Goal: Obtain resource: Download file/media

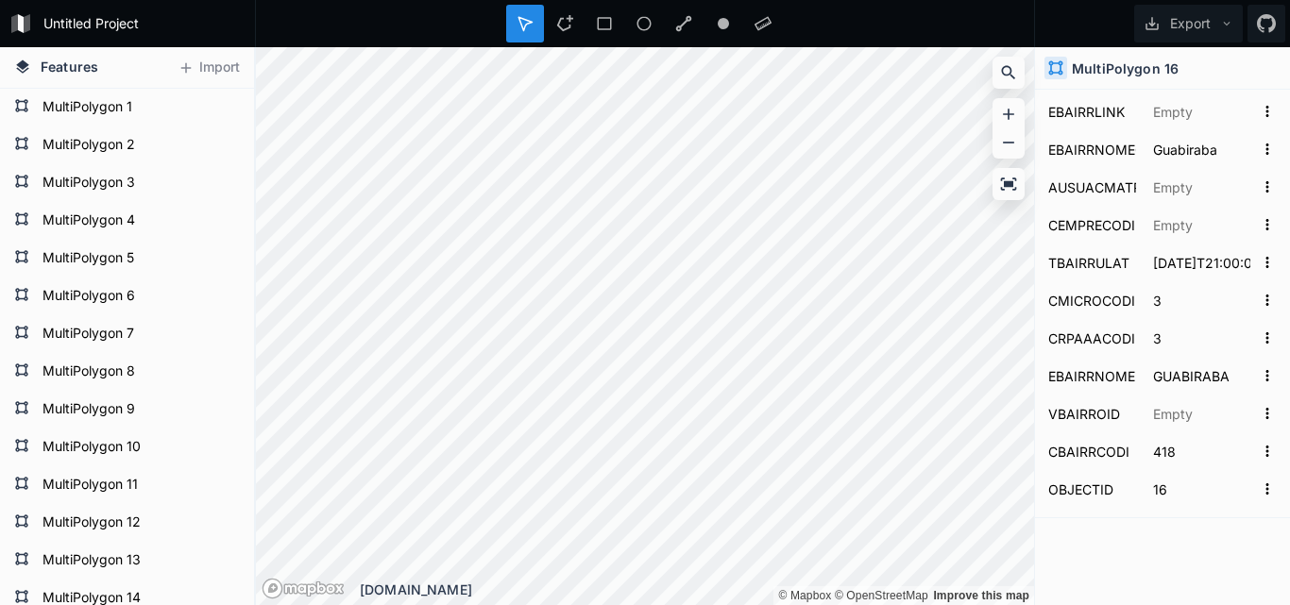
scroll to position [416, 0]
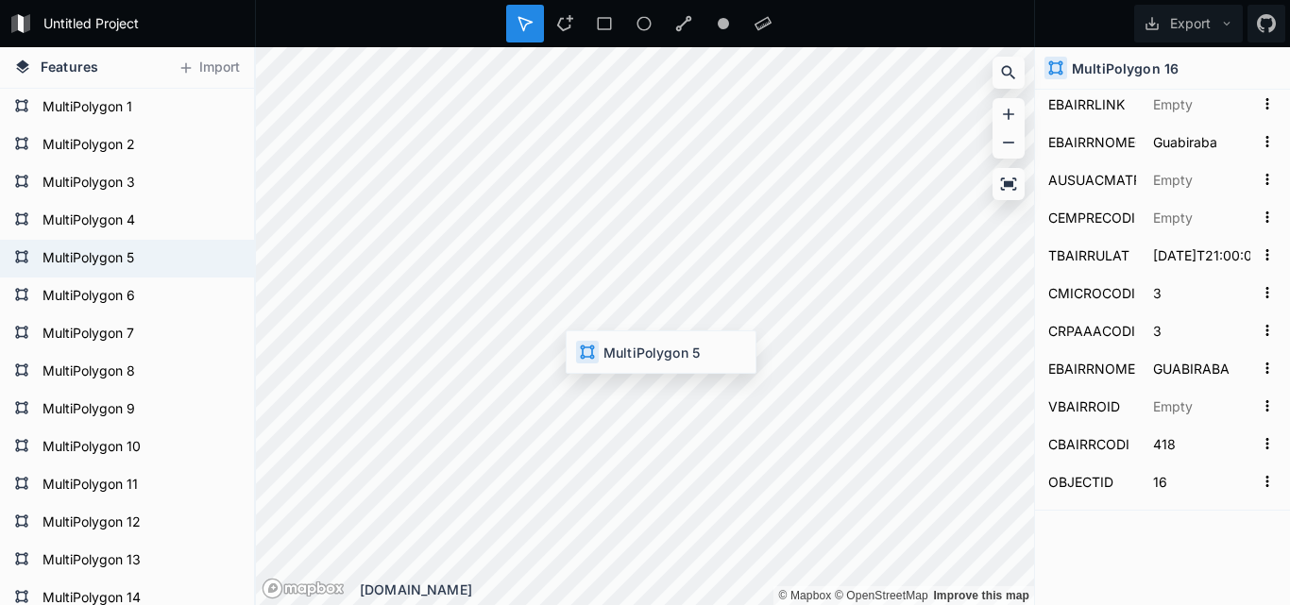
type input "27311.24263623522"
type input "22391160.102448806"
type input "Várzea"
type input "4"
type input "VARZEA"
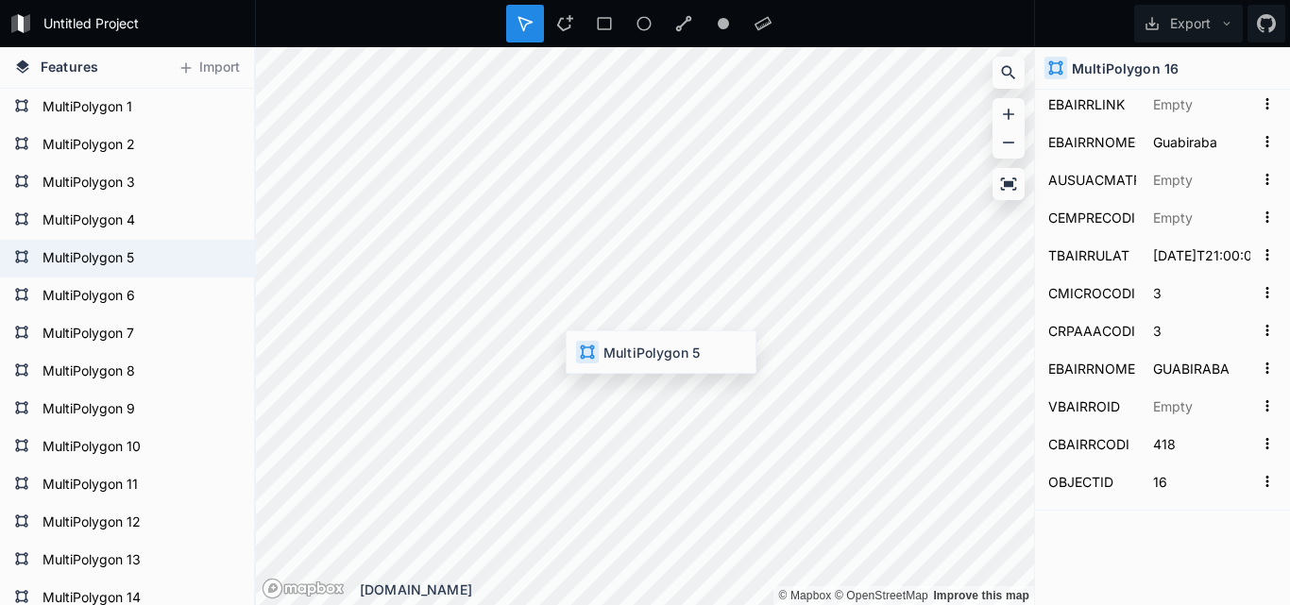
type input "736"
type input "5"
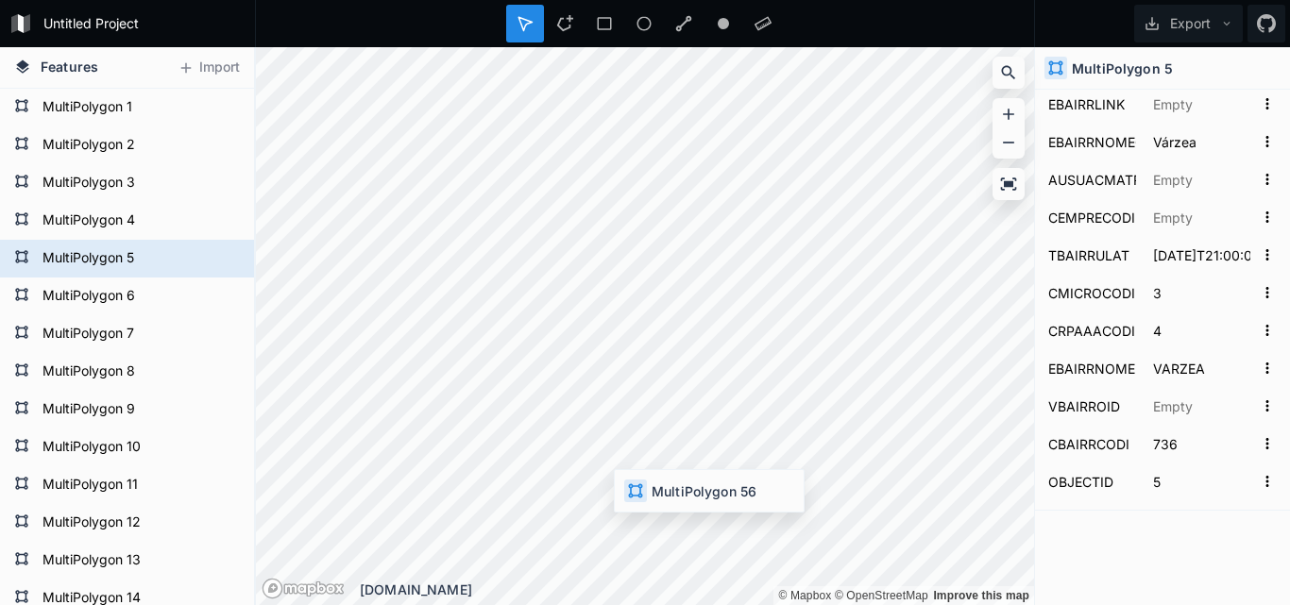
type input "12051.74511260124"
type input "4416325.19003135"
type input "Barro"
type input "5"
type input "BARRO"
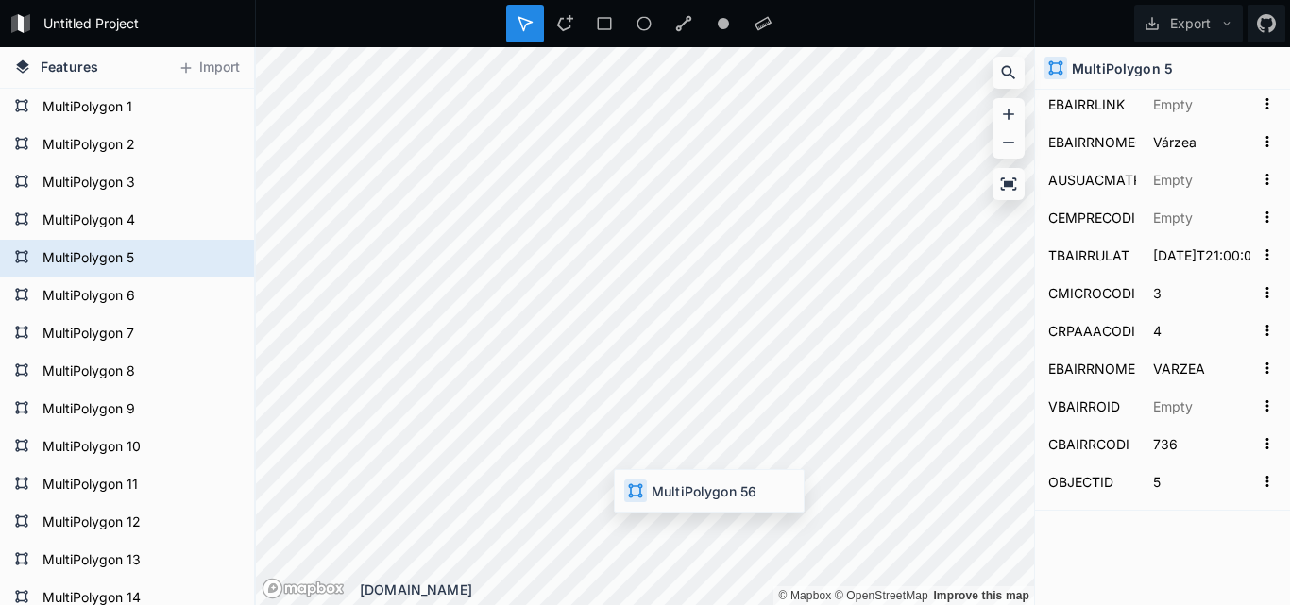
type input "876"
type input "57"
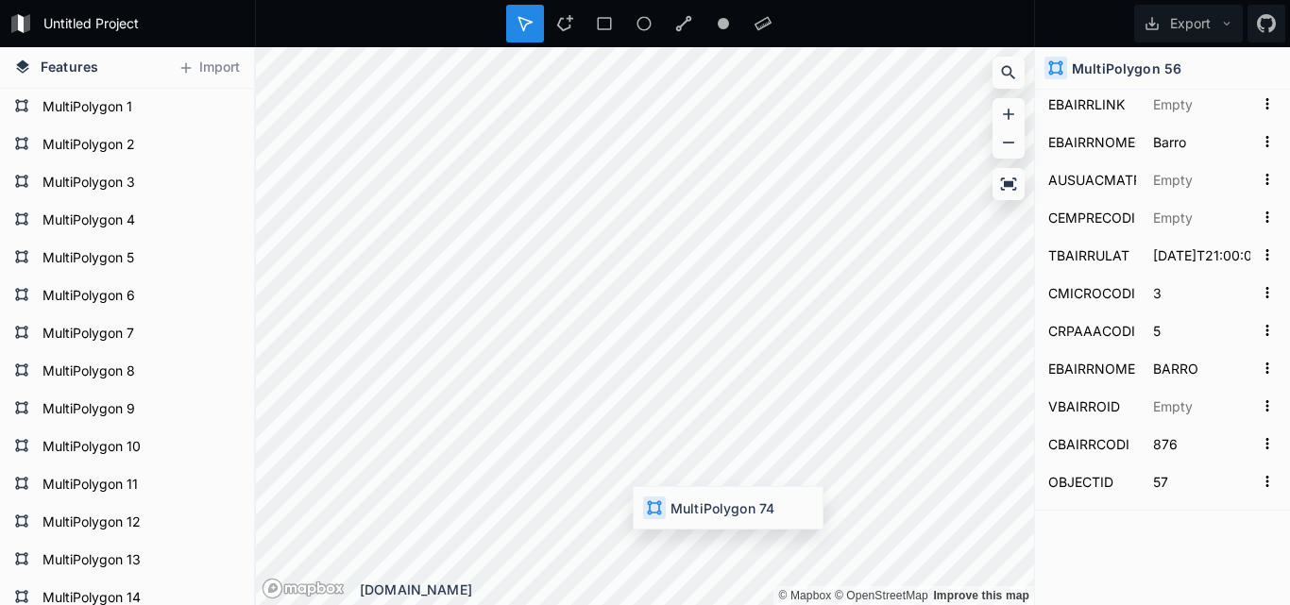
type input "16866.95611216562"
type input "10187462.79430559"
type input "Ibura"
type input "2"
type input "6"
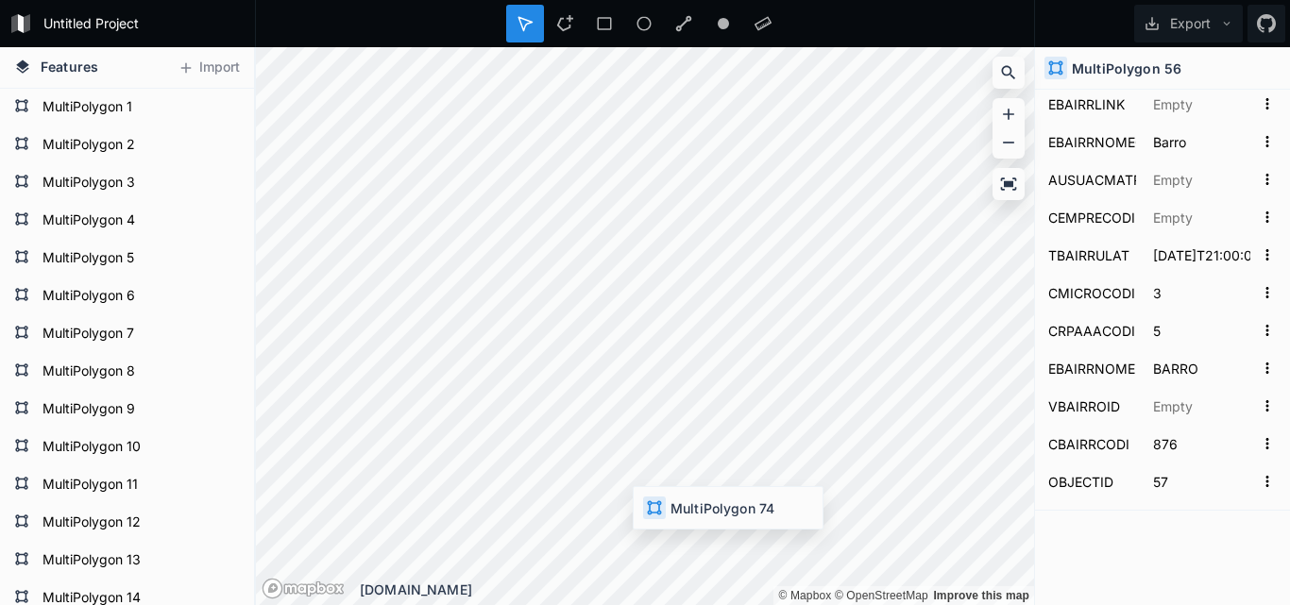
type input "IBURA"
type input "230"
type input "75"
type input "5612.463773910131"
type input "1281510.288037225"
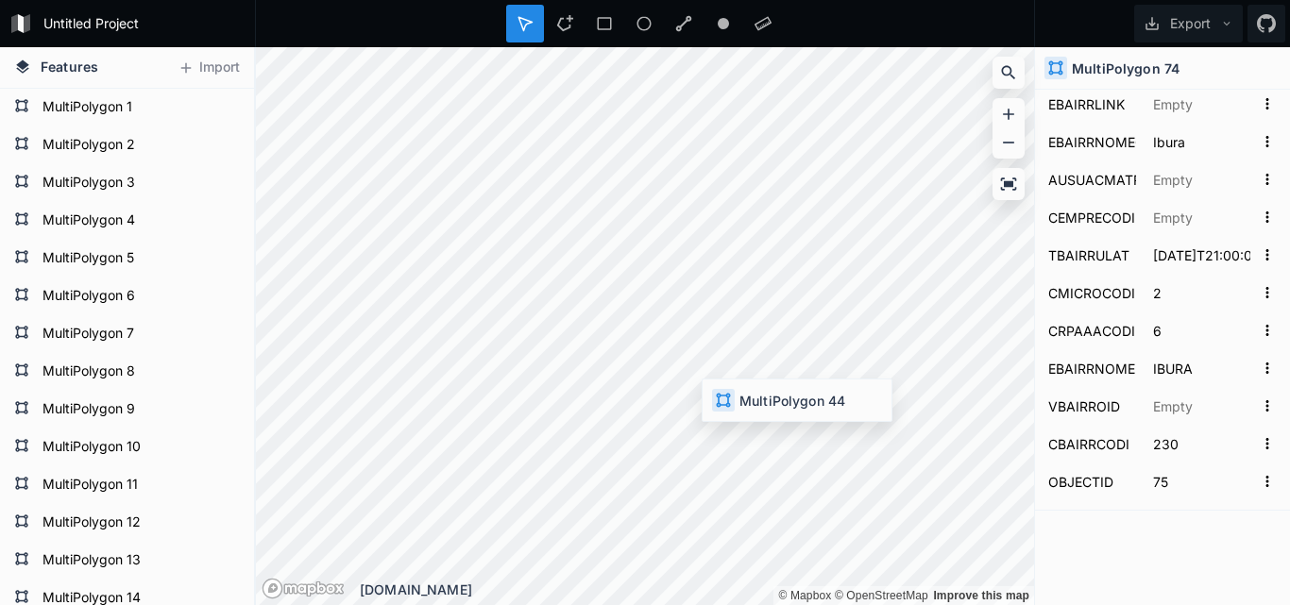
type input "[PERSON_NAME]"
type input "1"
type input "4"
type input "[PERSON_NAME]"
type input "663"
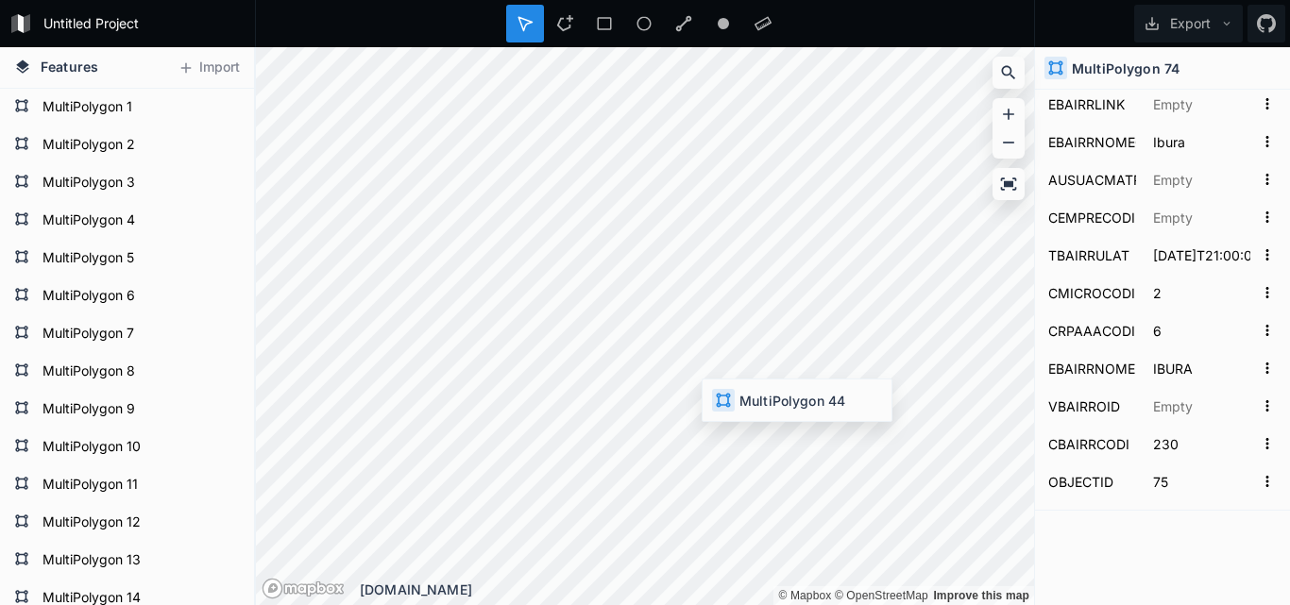
type input "45"
type input "3240.993776373402"
type input "528214.2164428"
type input "[GEOGRAPHIC_DATA]"
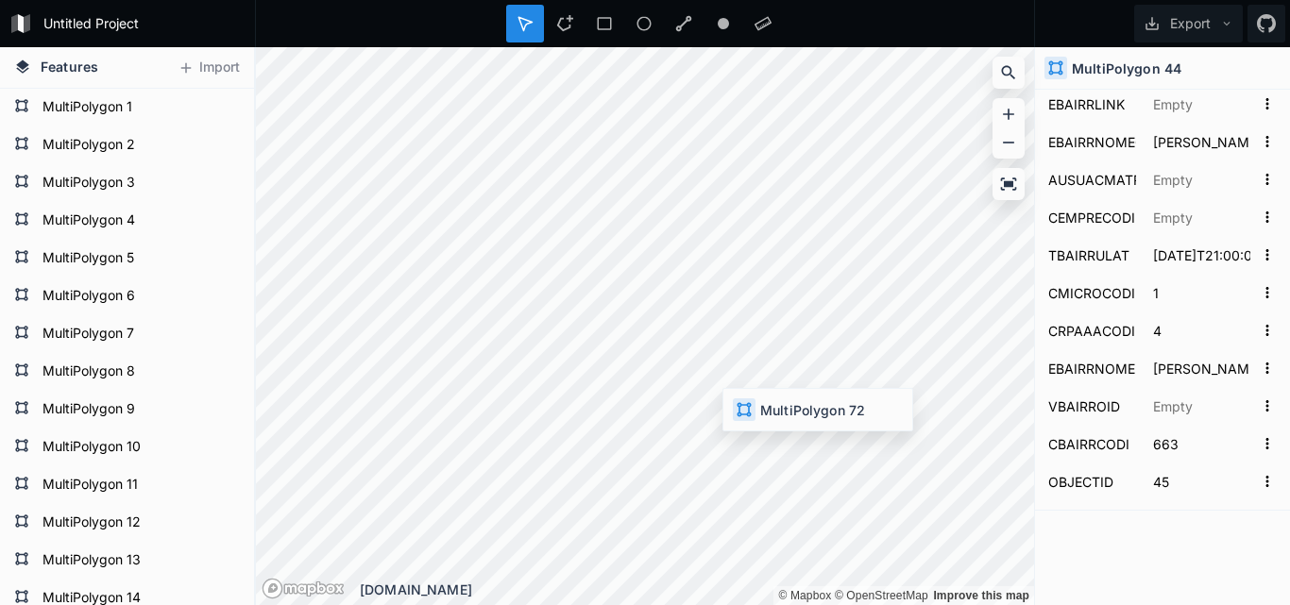
type input "760"
type input "73"
type input "3601.5303080209806"
type input "371935.45640837"
type input "Paissandu"
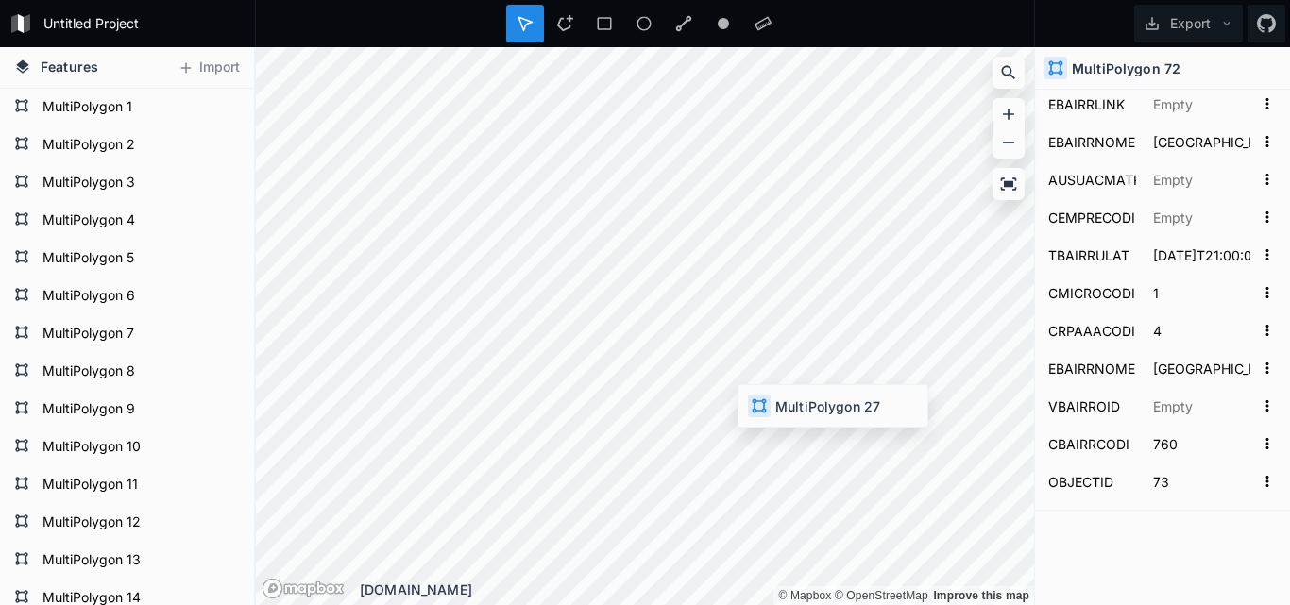
type input "2"
type input "1"
type input "PAISSANDU"
type input "94"
type input "27"
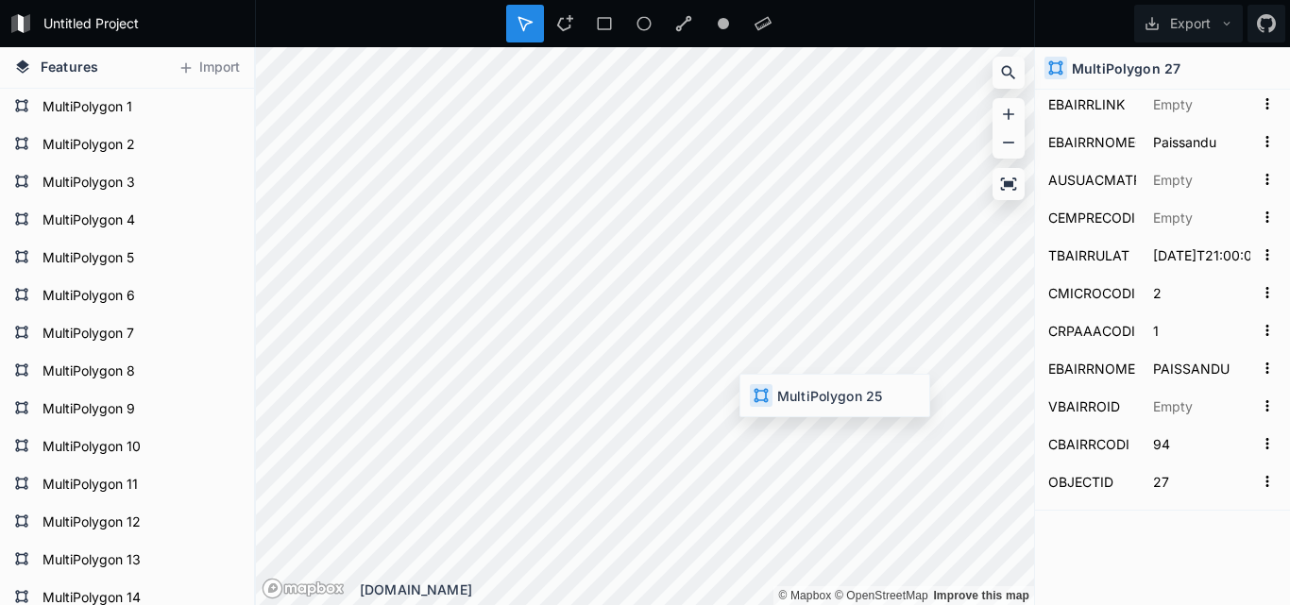
type input "3186.758553127342"
type input "482619.14804546"
type input "[GEOGRAPHIC_DATA]"
type input "1"
type input "3"
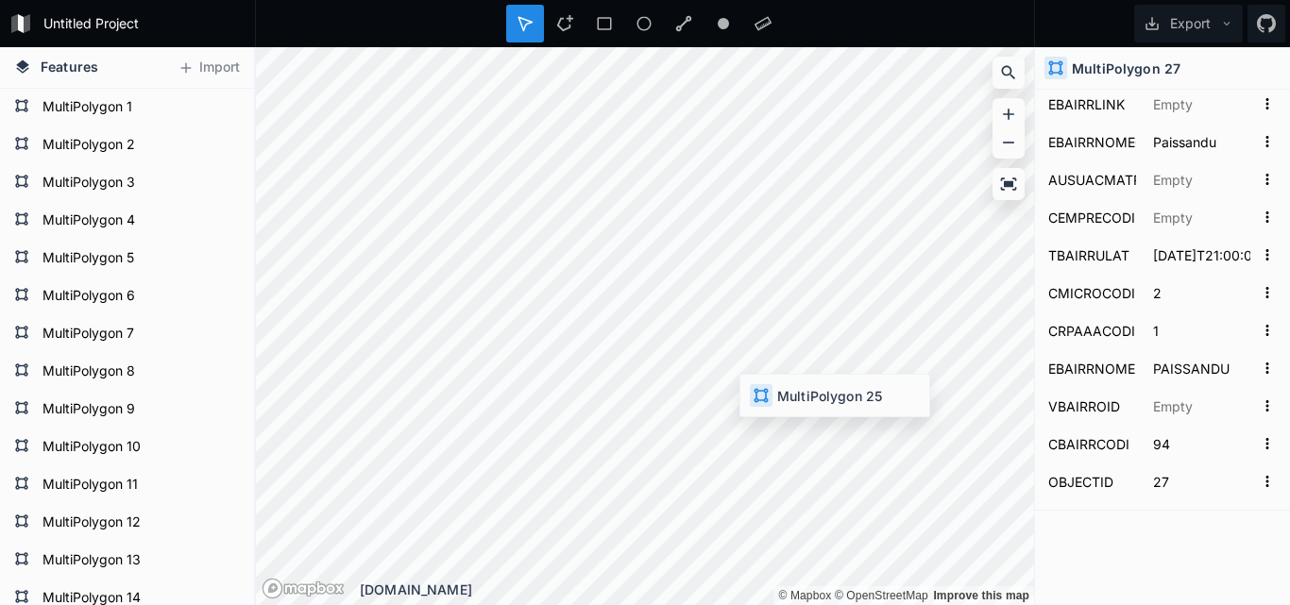
type input "DERBY"
type input "140"
type input "25"
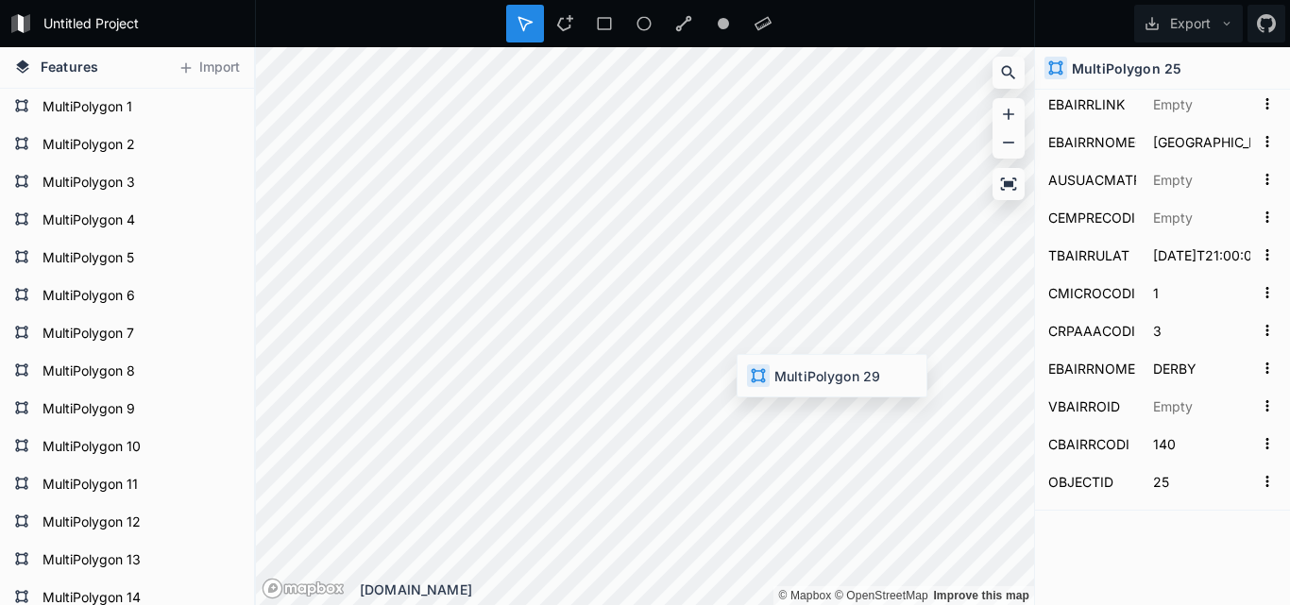
type input "6292.75779310616"
type input "1442259.776322265"
type input "Graças"
type input "GRACAS"
type input "167"
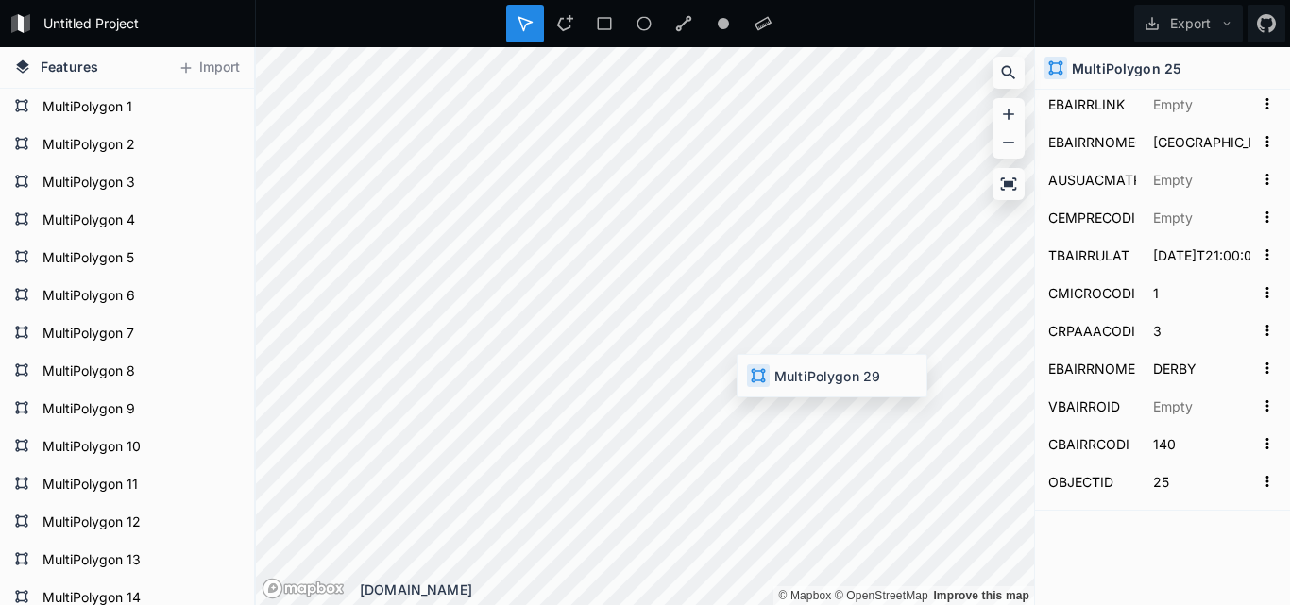
type input "29"
type input "4202.281532453046"
type input "760525.821792815"
type input "Espinheiro"
type input "ESPINHEIRO"
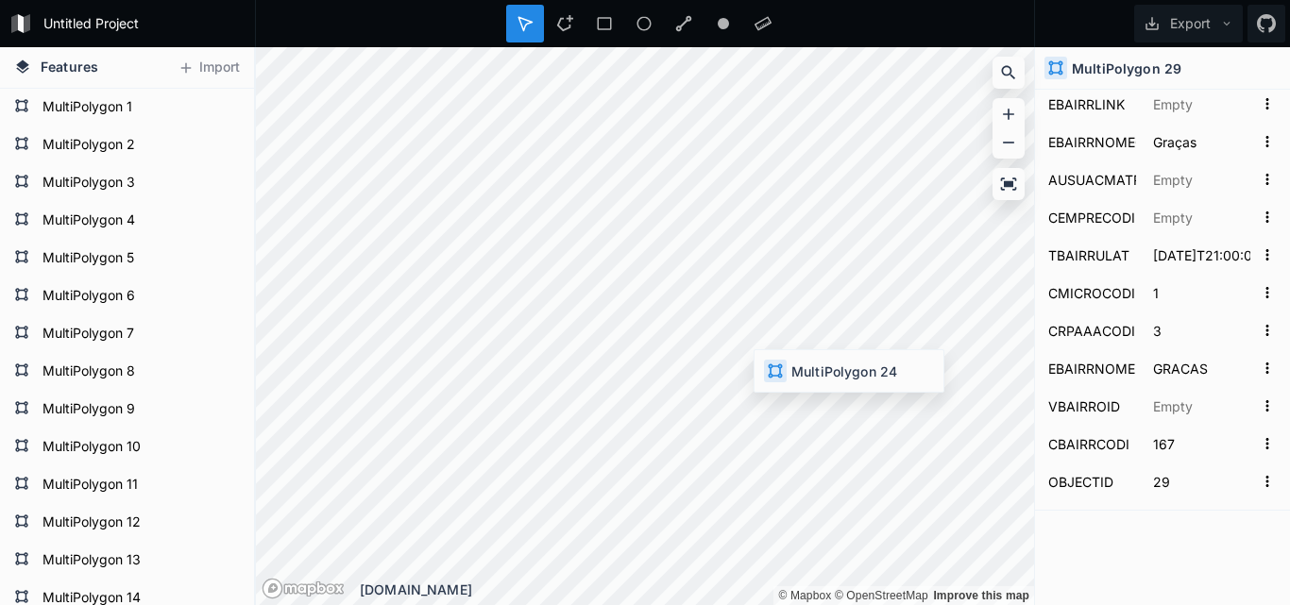
type input "124"
type input "24"
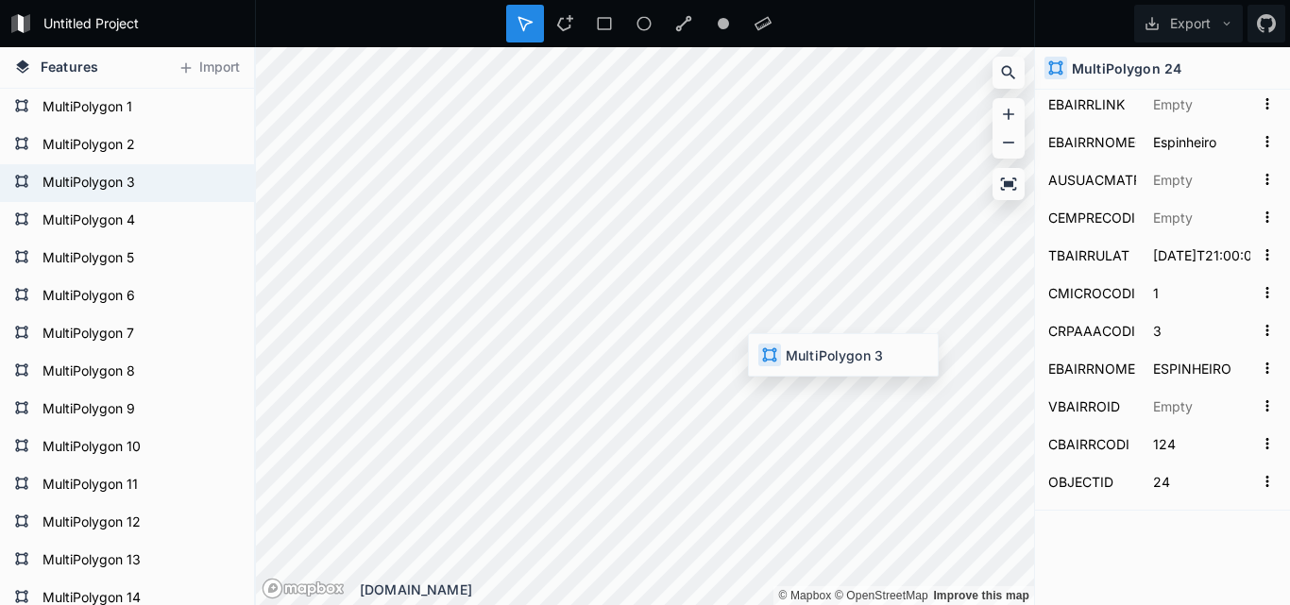
type input "2417.227266940004"
type input "307461.1691857"
type input "Aflitos"
type input "AFLITOS"
type input "132"
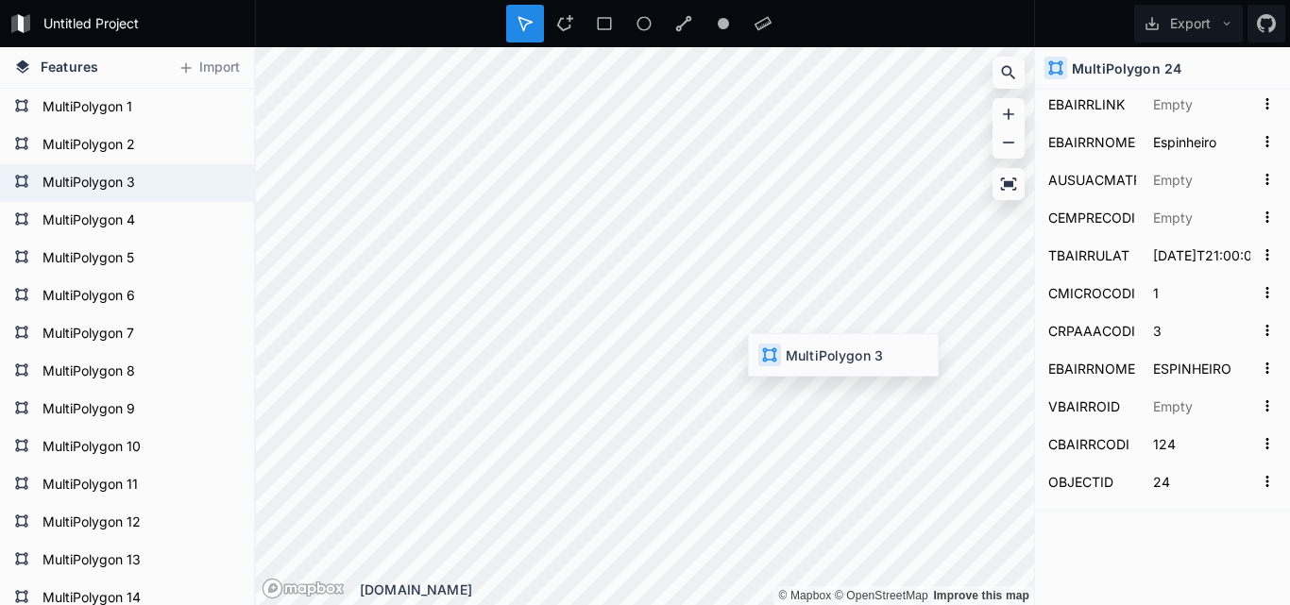
type input "3"
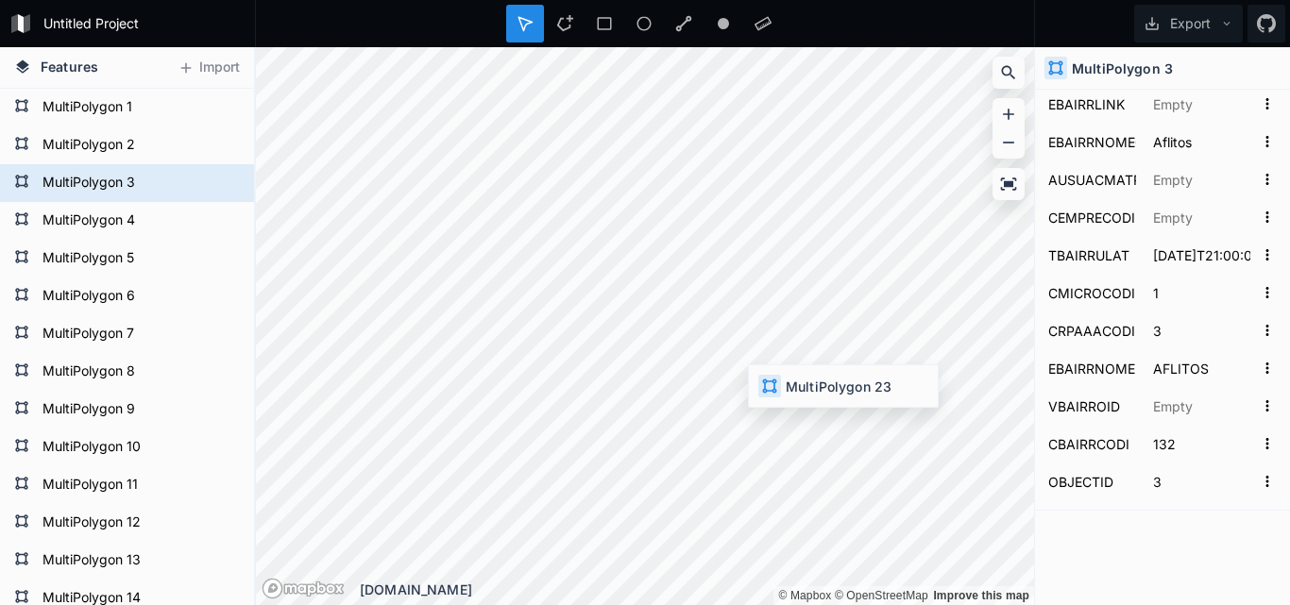
type input "9907.068835352322"
type input "1704616.571084525"
type input "Boa Vista"
type input "2"
type input "1"
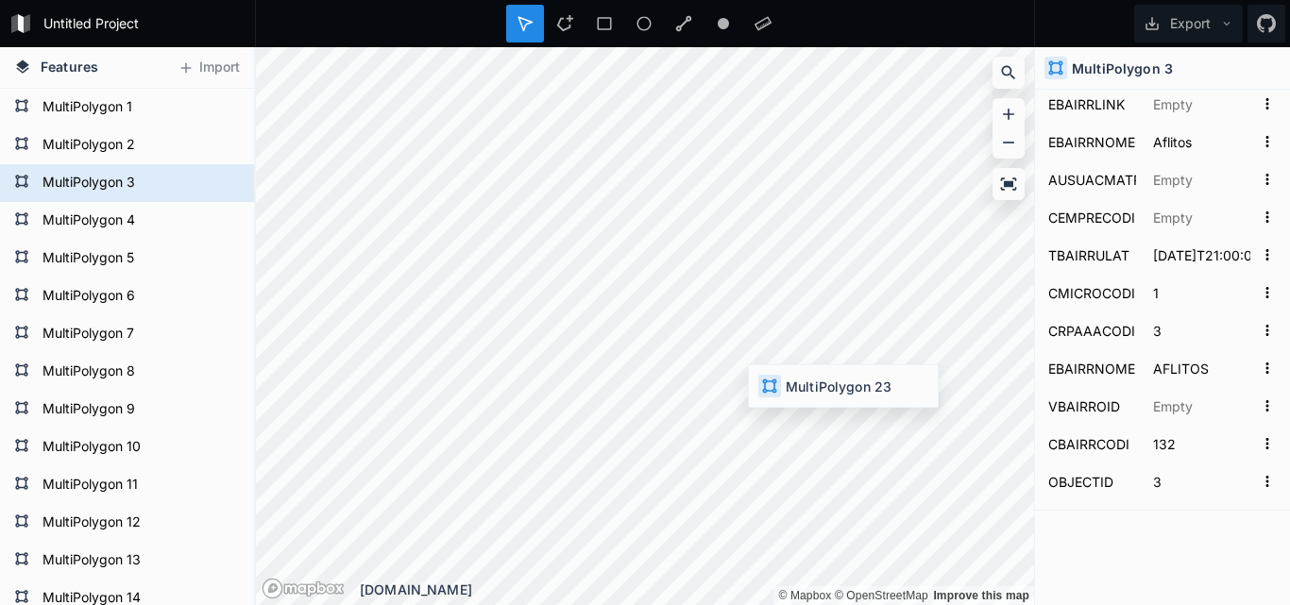
type input "BOA VISTA"
type input "86"
type input "23"
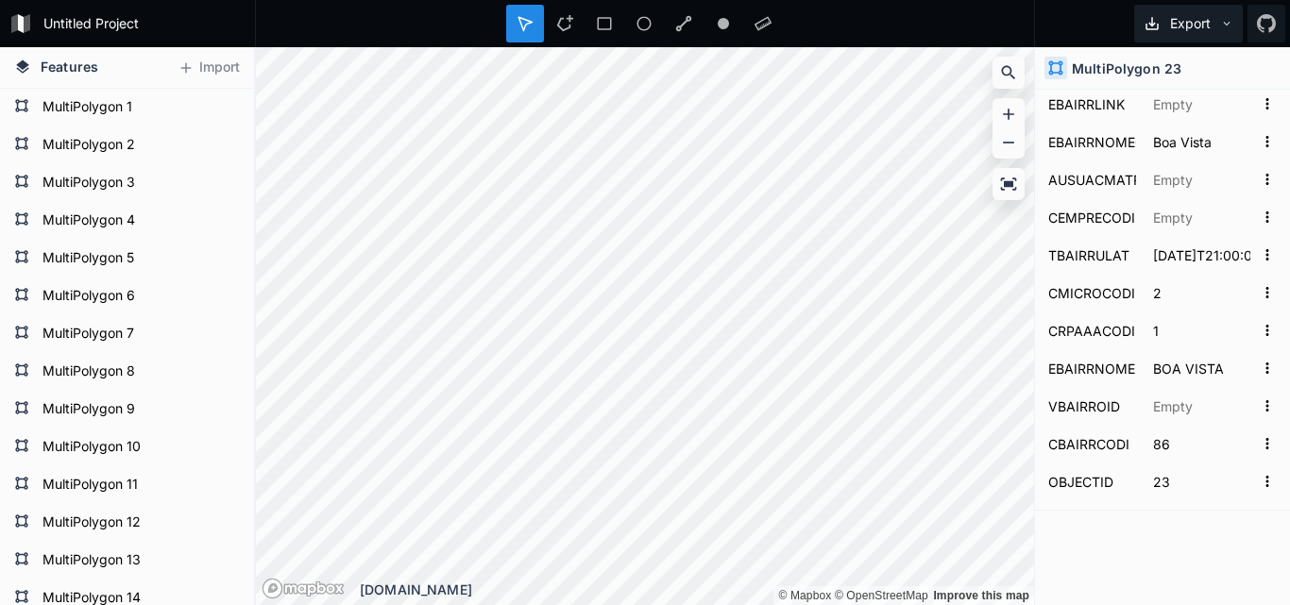
click at [1174, 27] on button "Export" at bounding box center [1188, 24] width 109 height 38
click at [108, 110] on form "MultiPolygon 1" at bounding box center [125, 107] width 177 height 28
type input "18101.17415572227"
type input "8255773.76002587"
type input "Curado"
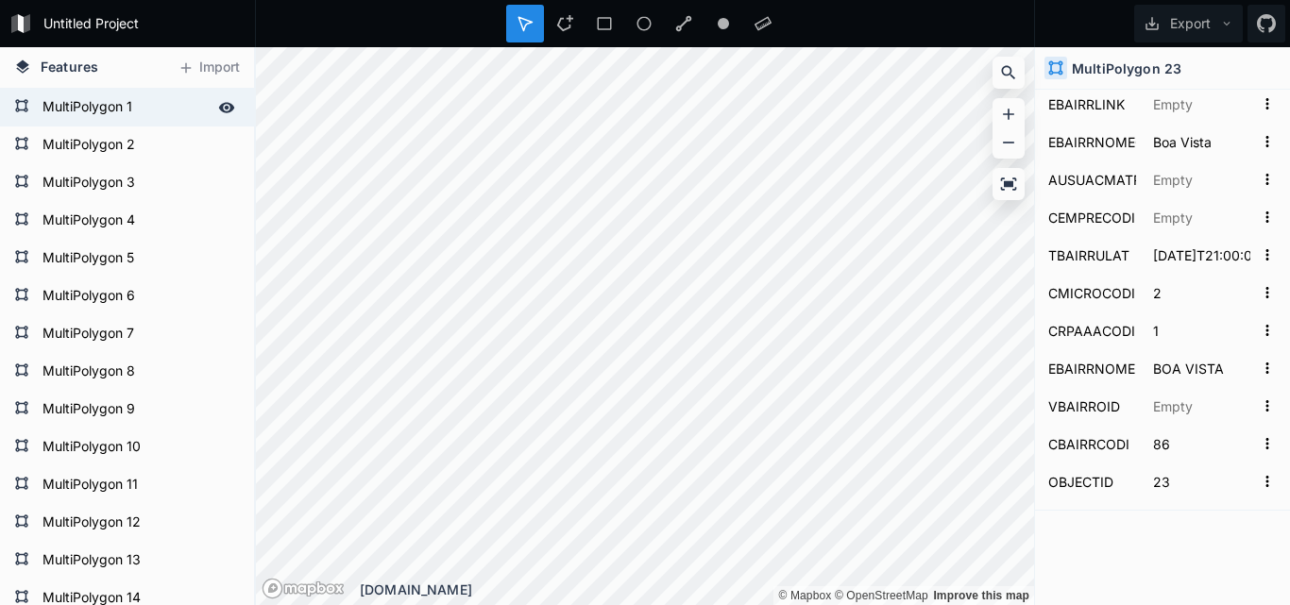
type input "3"
type input "5"
type input "CURADO"
type input "752"
type input "1"
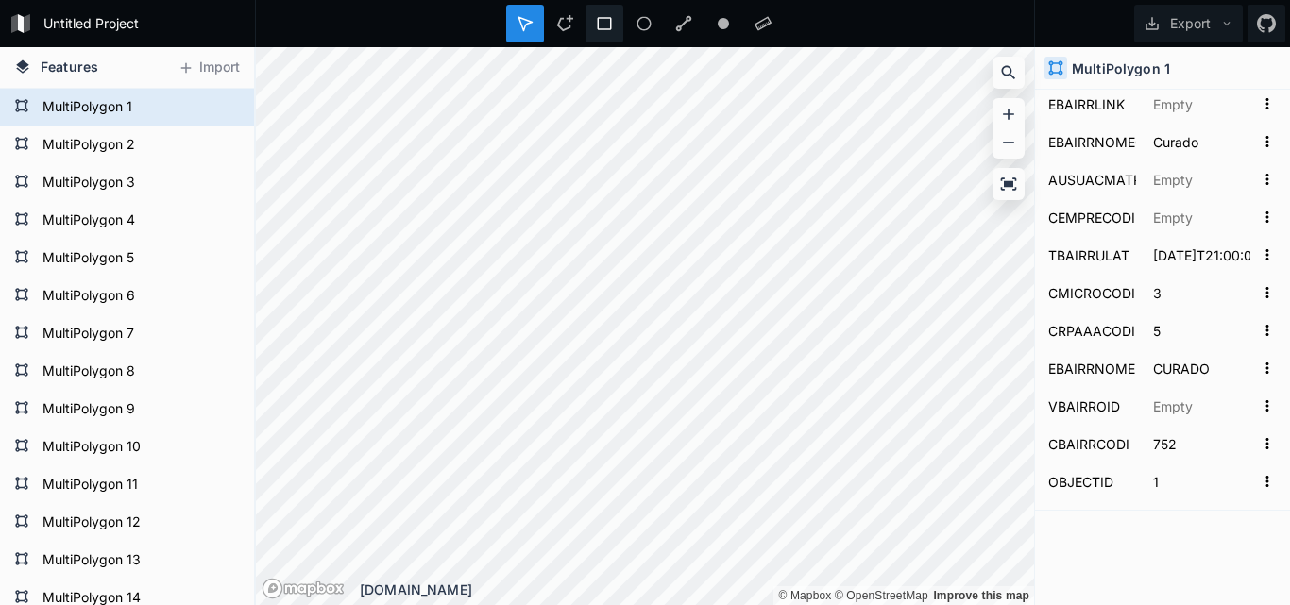
click at [625, 23] on div at bounding box center [644, 24] width 38 height 38
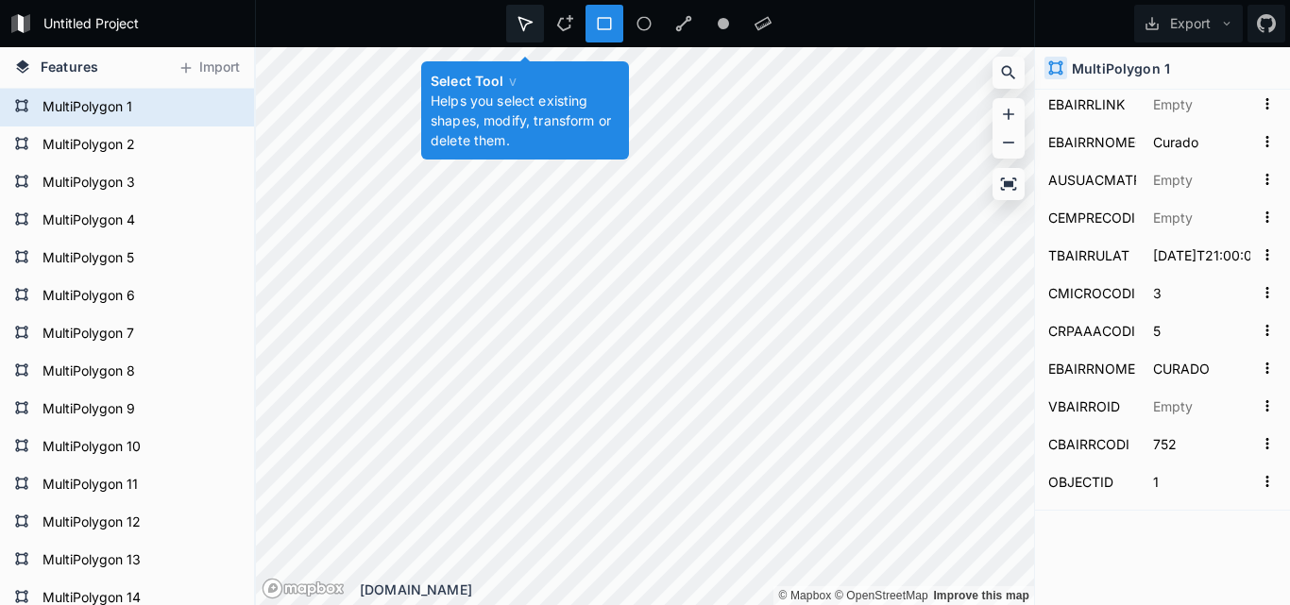
click at [546, 27] on div at bounding box center [565, 24] width 38 height 38
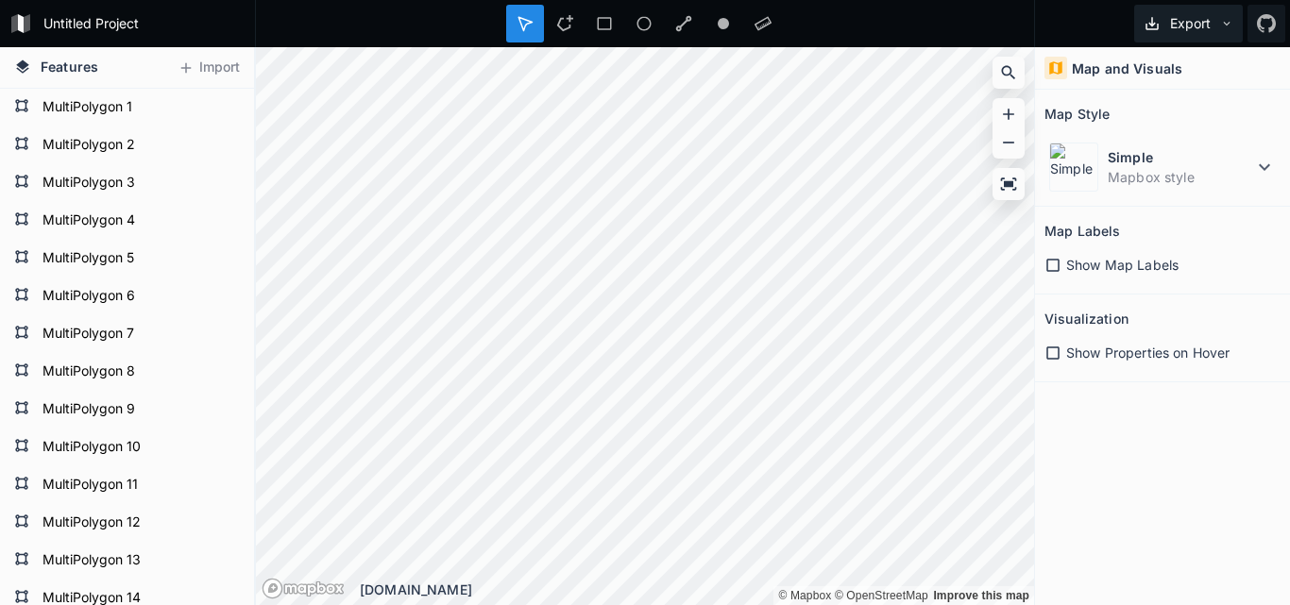
click at [1218, 31] on button "Export" at bounding box center [1188, 24] width 109 height 38
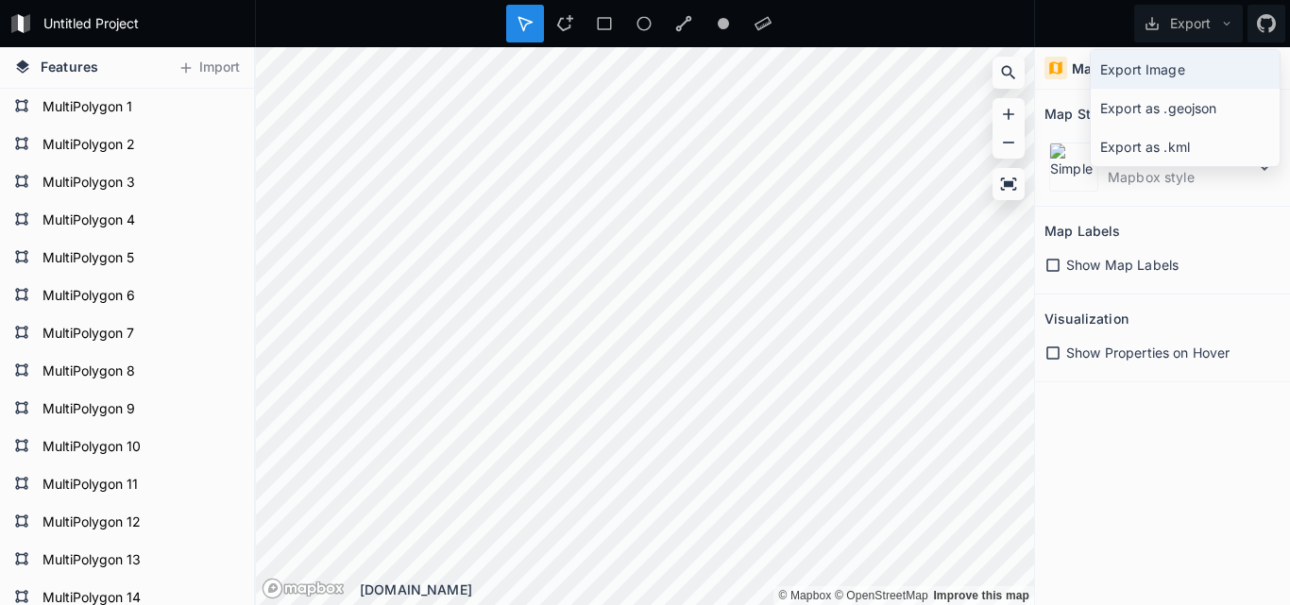
click at [1163, 89] on div "Export Image" at bounding box center [1185, 108] width 189 height 39
